Goal: Obtain resource: Download file/media

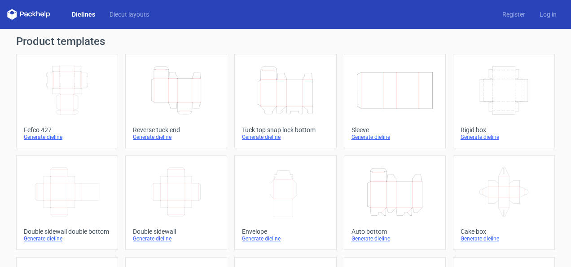
click at [167, 101] on icon "Height Depth Width" at bounding box center [175, 90] width 79 height 50
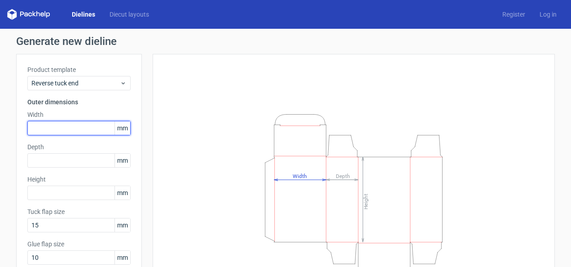
click at [45, 129] on input "text" at bounding box center [78, 128] width 103 height 14
type input "70"
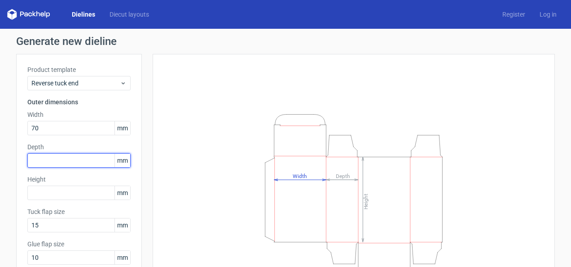
click at [39, 160] on input "text" at bounding box center [78, 160] width 103 height 14
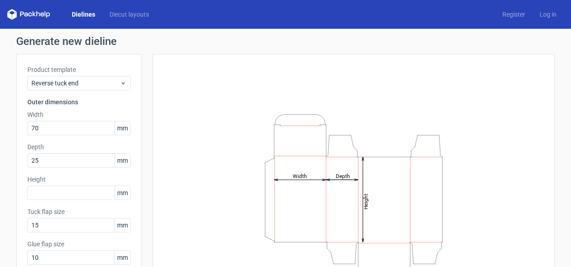
click at [164, 129] on div "Height Depth Width" at bounding box center [354, 199] width 380 height 268
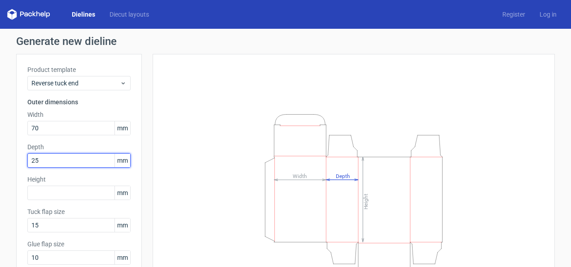
drag, startPoint x: 42, startPoint y: 163, endPoint x: 0, endPoint y: 162, distance: 42.2
click at [0, 162] on html "Dielines Diecut layouts Register Log in Generate new dieline Product template R…" at bounding box center [285, 133] width 571 height 267
type input "26"
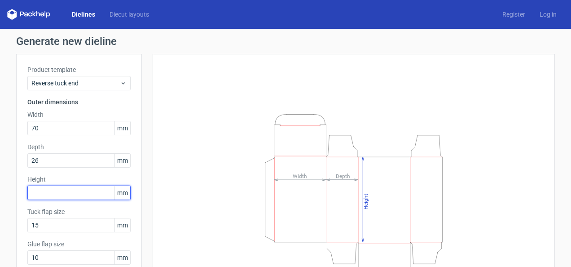
click at [46, 199] on input "text" at bounding box center [78, 192] width 103 height 14
type input "140"
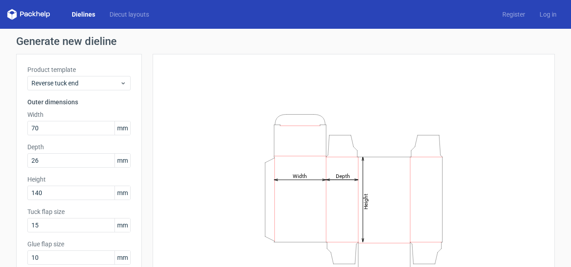
click at [198, 189] on div "Height Depth Width" at bounding box center [354, 199] width 380 height 268
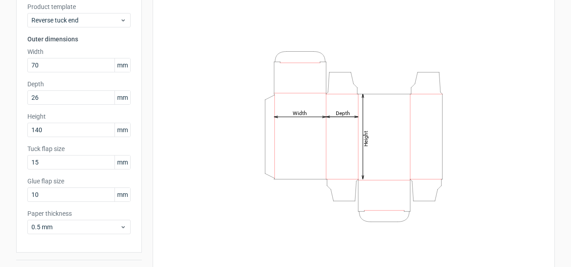
scroll to position [84, 0]
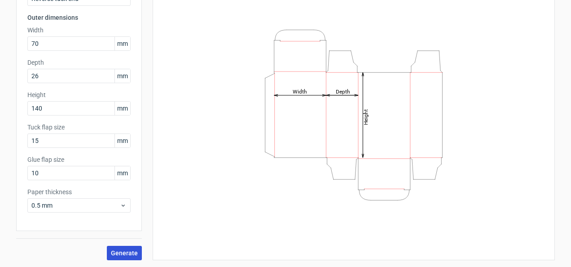
click at [116, 255] on span "Generate" at bounding box center [124, 253] width 27 height 6
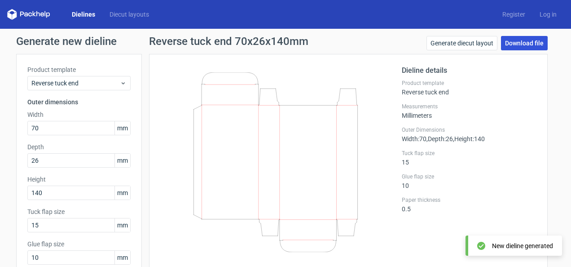
click at [523, 43] on link "Download file" at bounding box center [524, 43] width 47 height 14
